Goal: Task Accomplishment & Management: Use online tool/utility

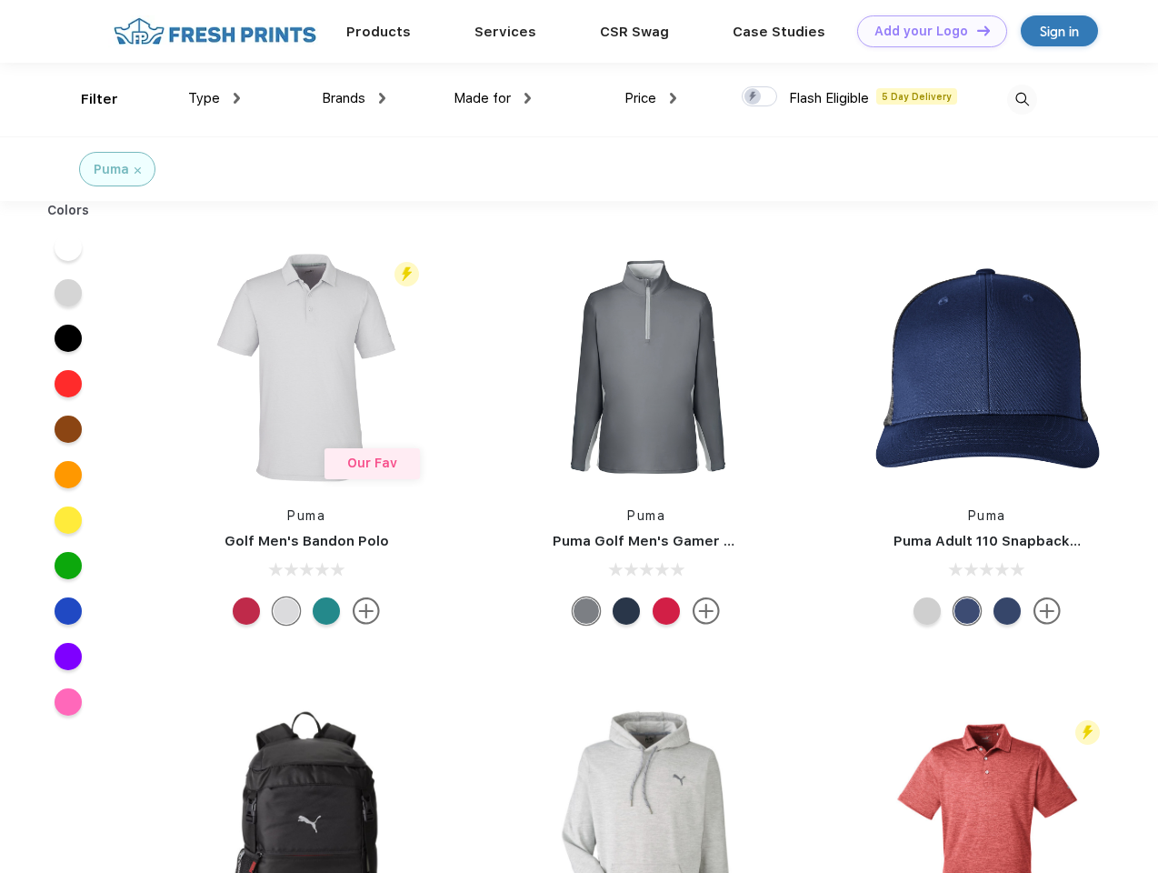
click at [925, 31] on link "Add your Logo Design Tool" at bounding box center [932, 31] width 150 height 32
click at [0, 0] on div "Design Tool" at bounding box center [0, 0] width 0 height 0
click at [975, 30] on link "Add your Logo Design Tool" at bounding box center [932, 31] width 150 height 32
click at [87, 99] on div "Filter" at bounding box center [99, 99] width 37 height 21
click at [215, 98] on span "Type" at bounding box center [204, 98] width 32 height 16
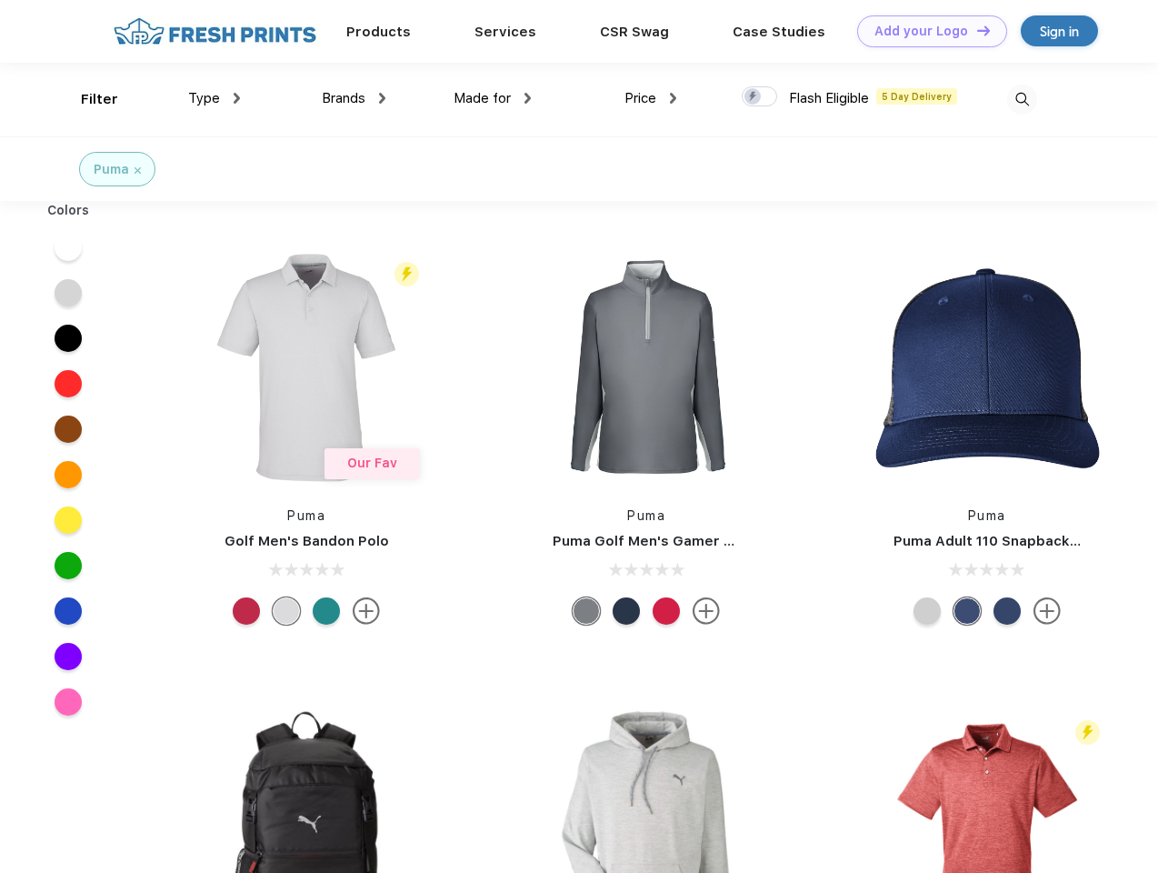
click at [354, 98] on span "Brands" at bounding box center [344, 98] width 44 height 16
click at [493, 98] on span "Made for" at bounding box center [482, 98] width 57 height 16
click at [651, 98] on span "Price" at bounding box center [641, 98] width 32 height 16
click at [760, 97] on div at bounding box center [759, 96] width 35 height 20
click at [754, 97] on input "checkbox" at bounding box center [748, 91] width 12 height 12
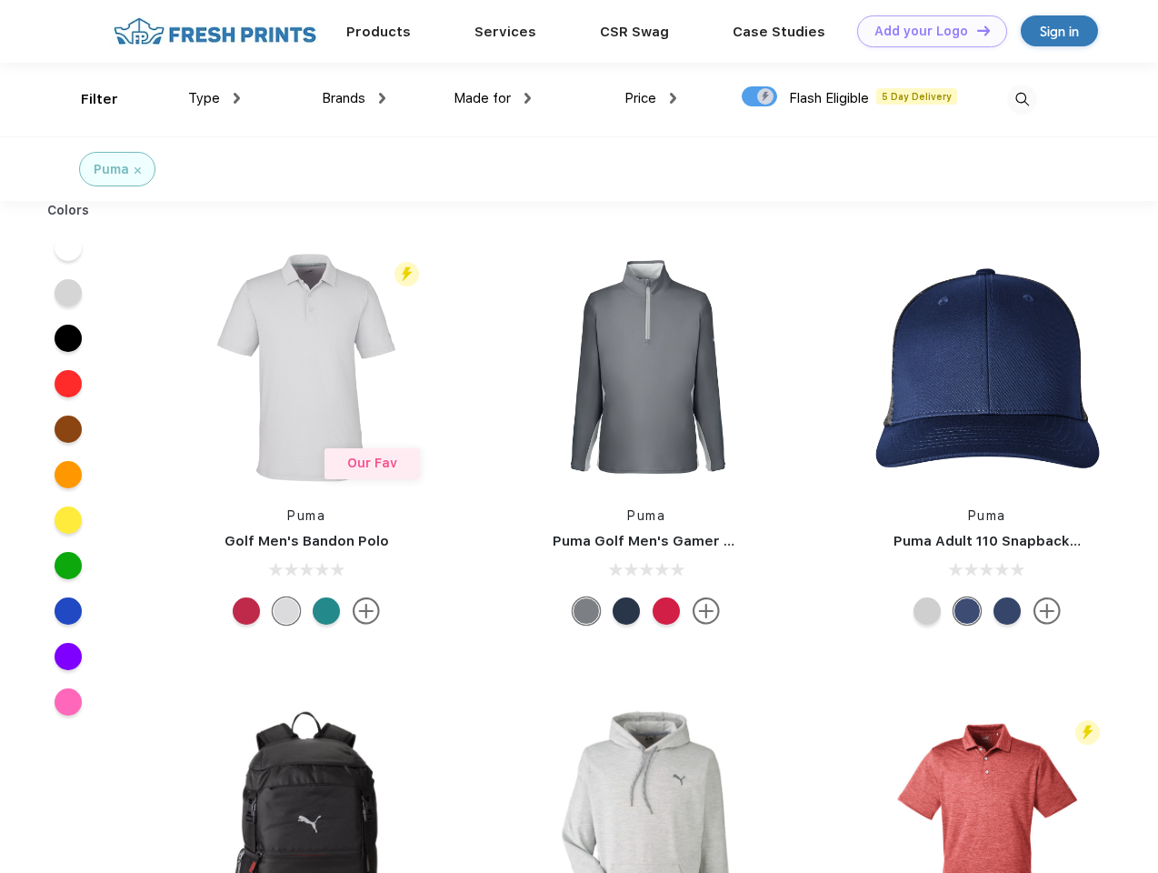
click at [1022, 99] on img at bounding box center [1022, 100] width 30 height 30
